Goal: Task Accomplishment & Management: Manage account settings

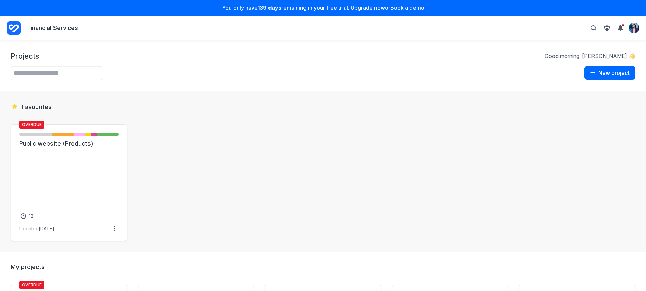
click at [638, 26] on img "View profile menu" at bounding box center [634, 28] width 10 height 10
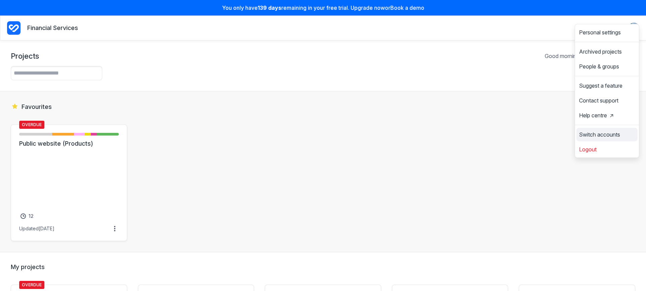
click at [601, 133] on span "Switch accounts" at bounding box center [599, 134] width 41 height 5
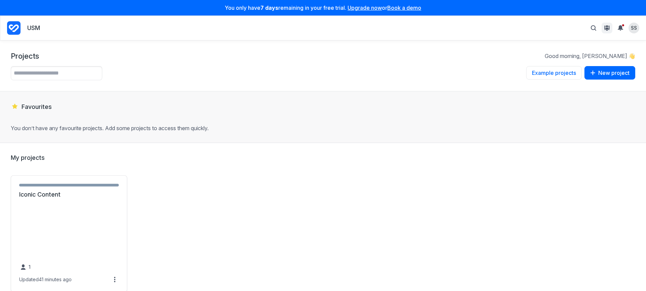
click at [611, 27] on button "View People & Groups" at bounding box center [607, 28] width 11 height 11
drag, startPoint x: 627, startPoint y: 28, endPoint x: 597, endPoint y: 41, distance: 32.8
click at [627, 28] on summary "View Notifications" at bounding box center [621, 28] width 13 height 11
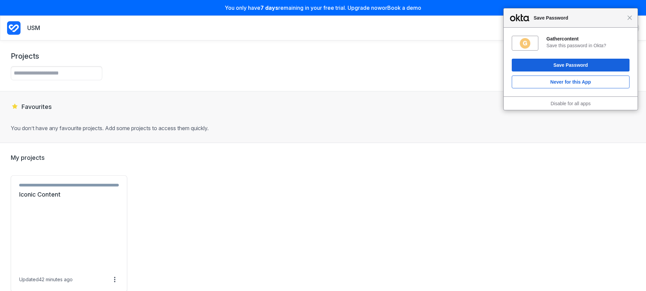
click at [634, 20] on div "Close Save Password" at bounding box center [571, 17] width 134 height 19
click at [632, 19] on span "Close" at bounding box center [629, 17] width 5 height 5
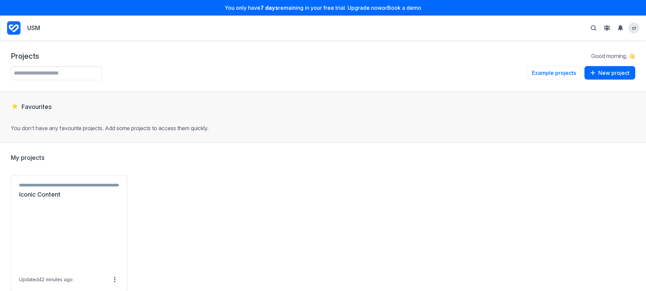
click at [269, 166] on section "My projects Ready for translation - 1 items ( 100% ) Iconic Content Updated 42 …" at bounding box center [323, 223] width 646 height 160
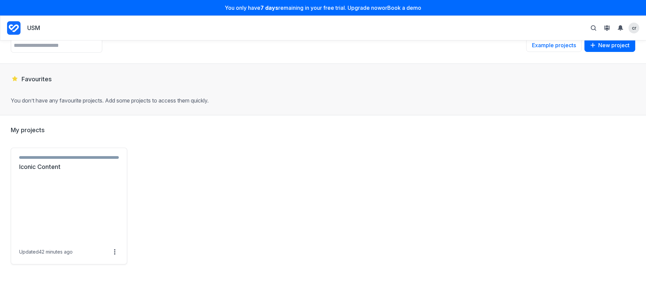
scroll to position [32, 0]
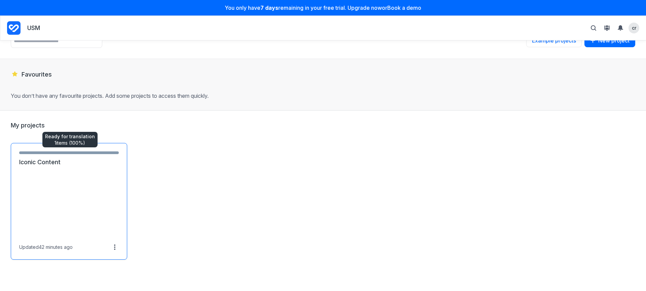
click at [90, 151] on link "Ready for translation - 1 items ( 100% )" at bounding box center [69, 152] width 100 height 8
